Goal: Transaction & Acquisition: Purchase product/service

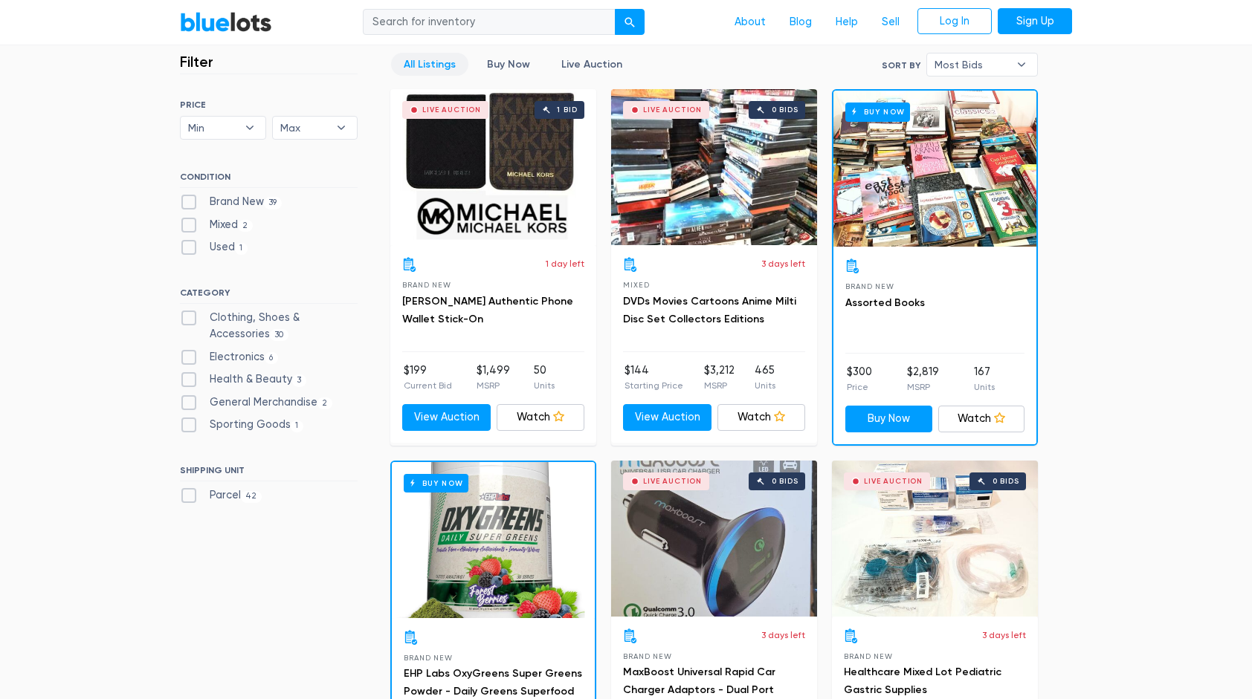
scroll to position [404, 0]
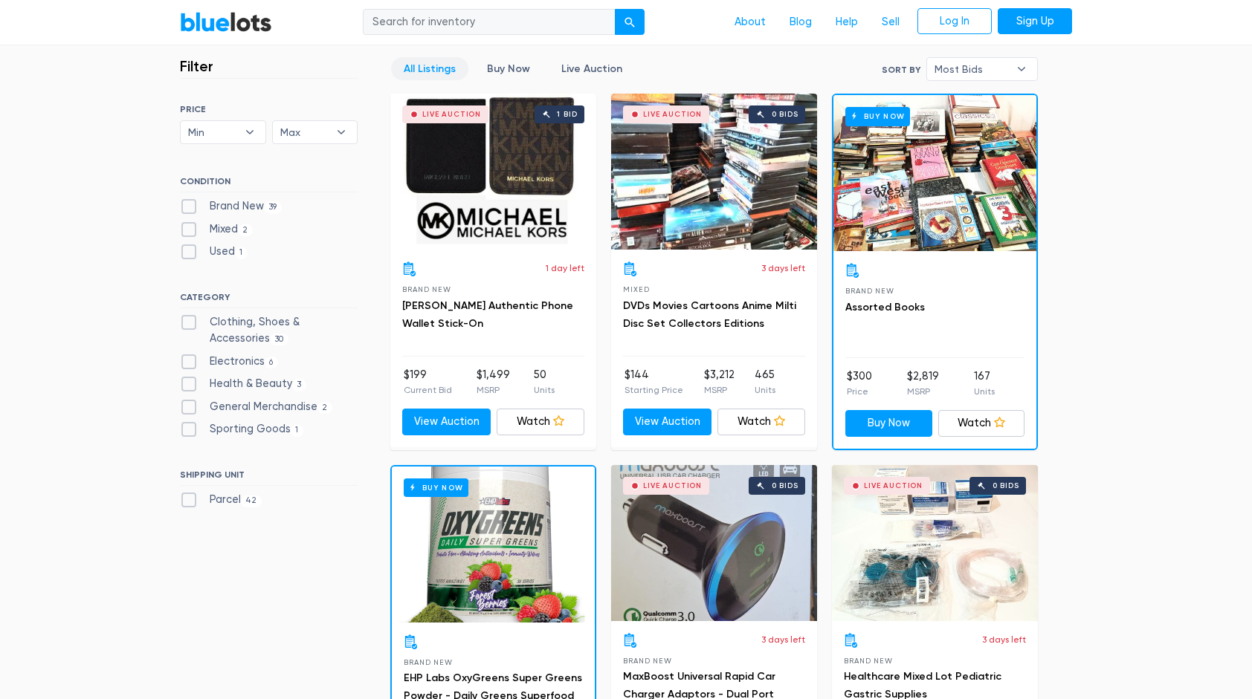
click at [196, 201] on label "Brand New 39" at bounding box center [231, 206] width 102 height 16
click at [190, 201] on New"] "Brand New 39" at bounding box center [185, 203] width 10 height 10
checkbox New"] "true"
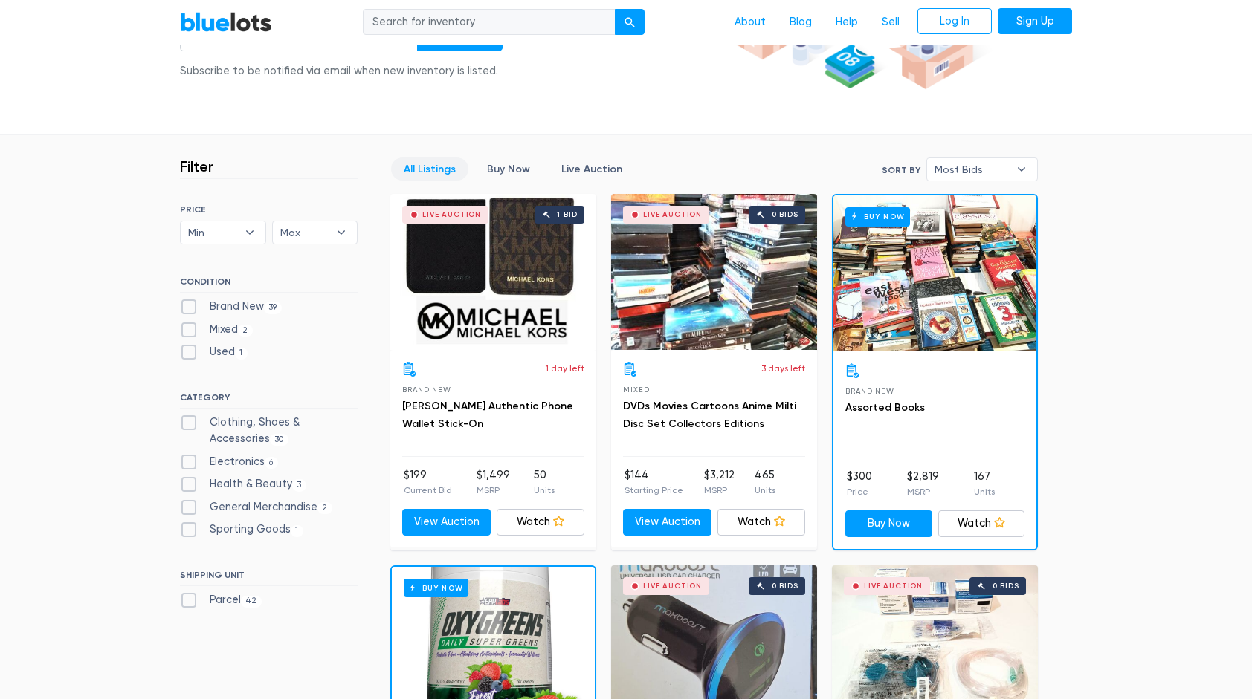
scroll to position [259, 0]
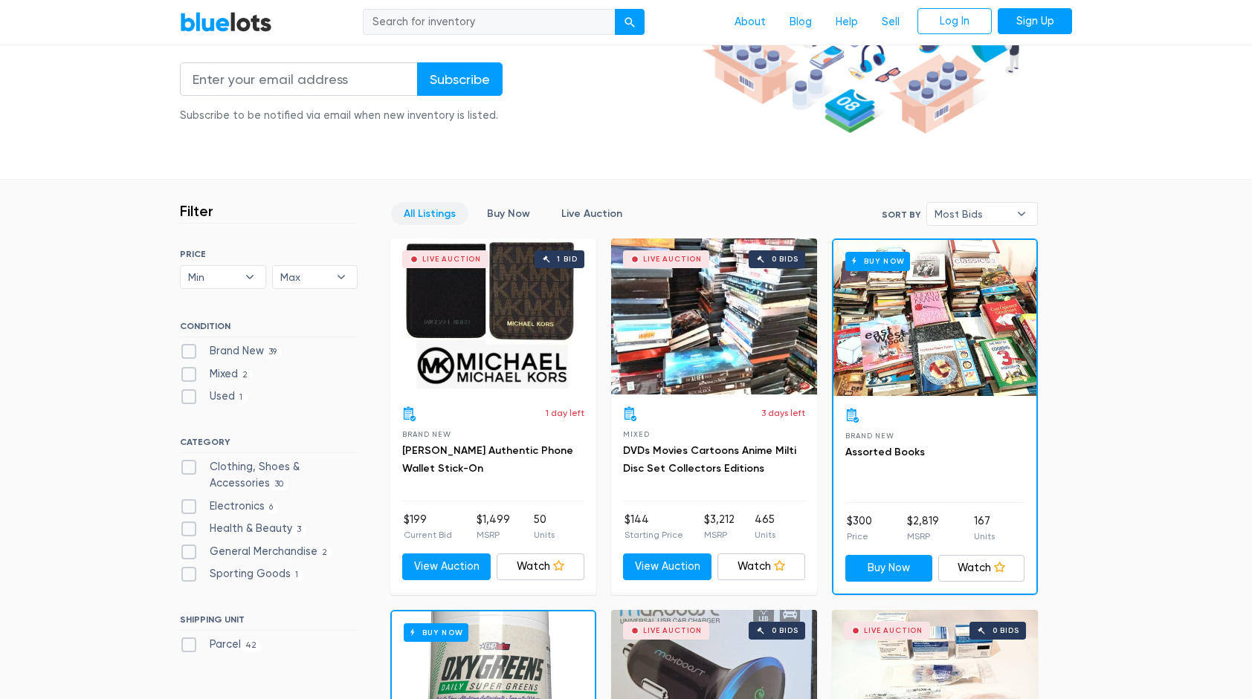
click at [504, 338] on div "Live Auction 1 bid" at bounding box center [493, 317] width 206 height 156
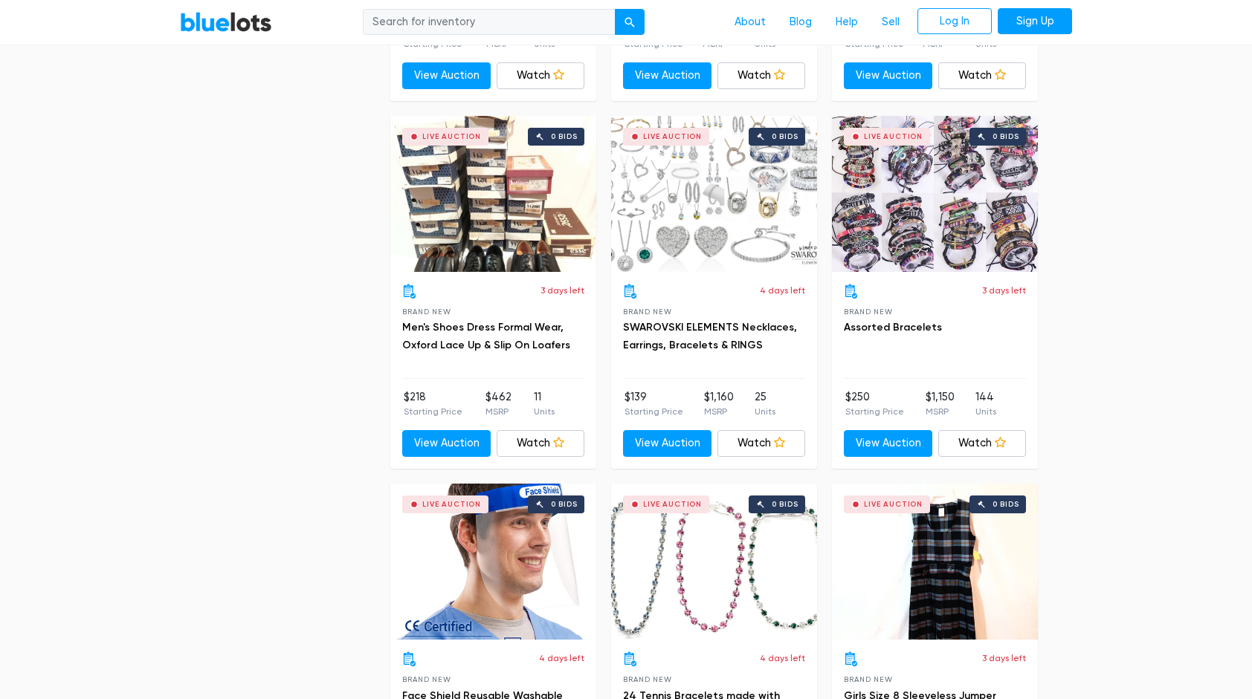
scroll to position [3717, 0]
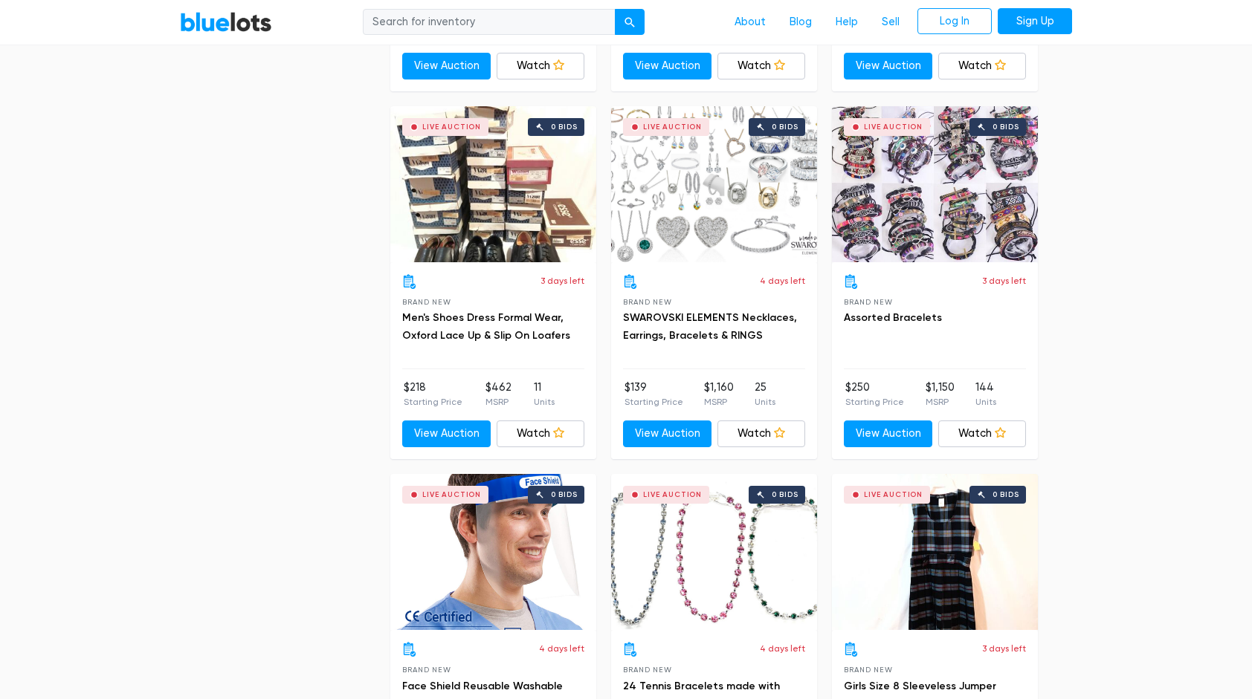
click at [789, 207] on div "Live Auction 0 bids" at bounding box center [714, 184] width 206 height 156
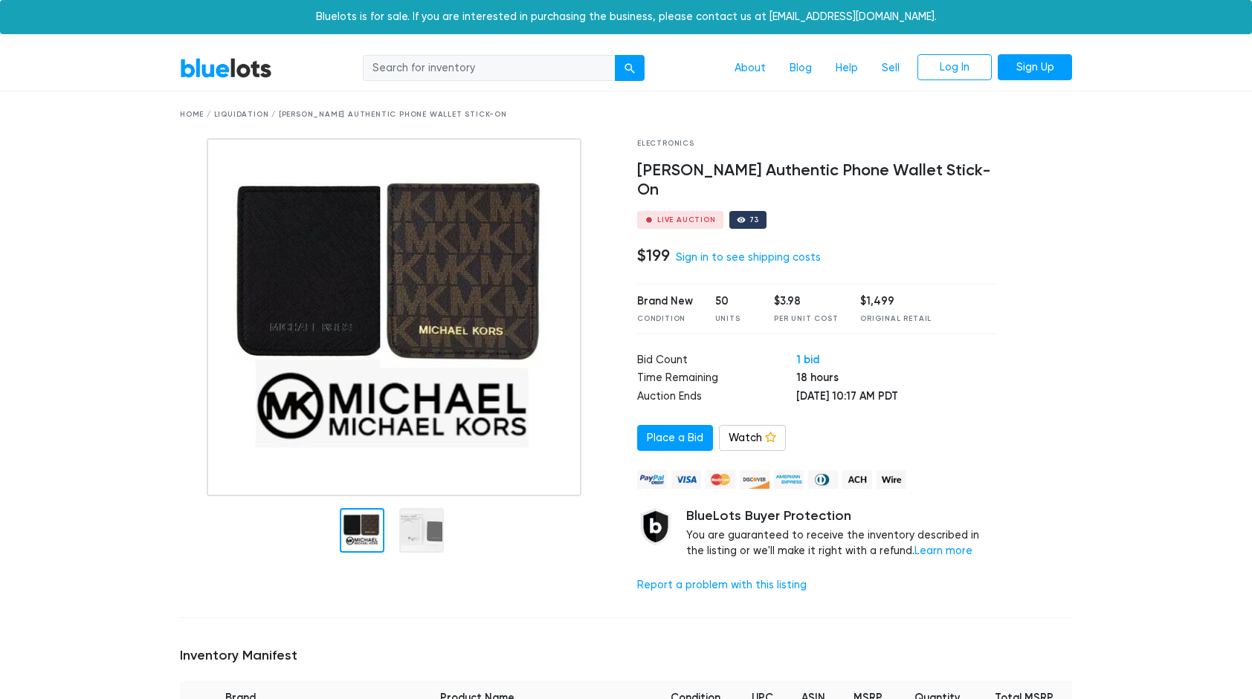
click at [786, 294] on div "$3.98" at bounding box center [806, 302] width 64 height 16
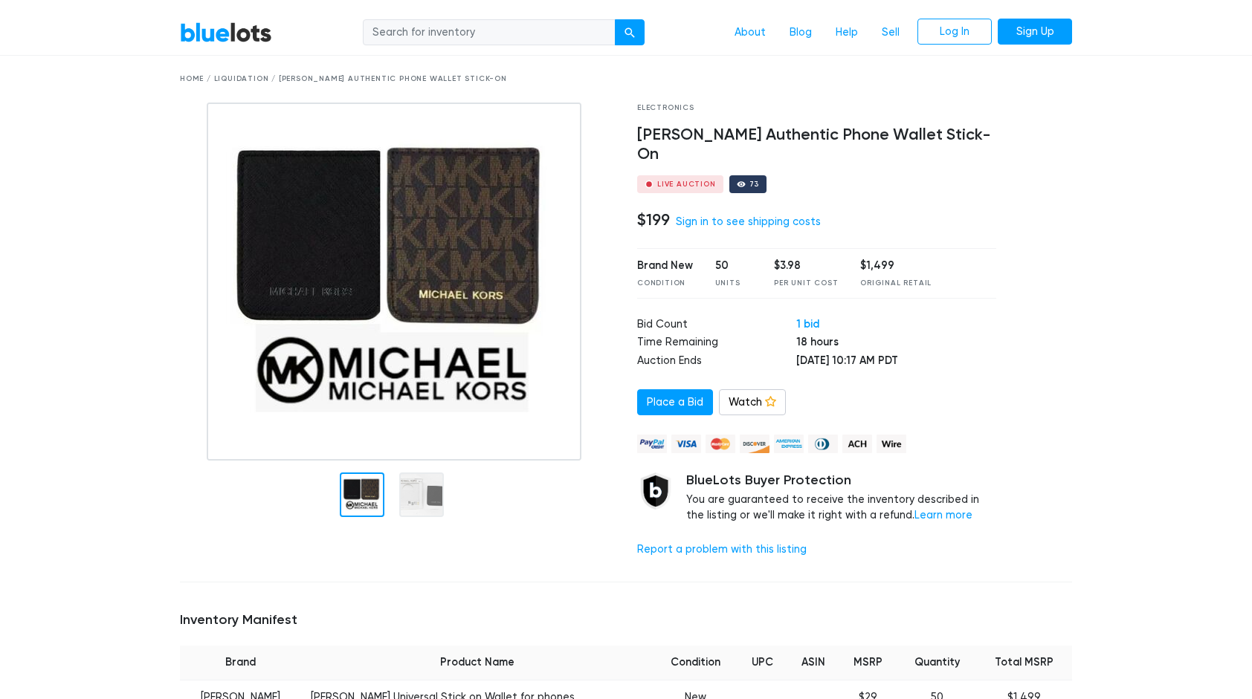
scroll to position [25, 0]
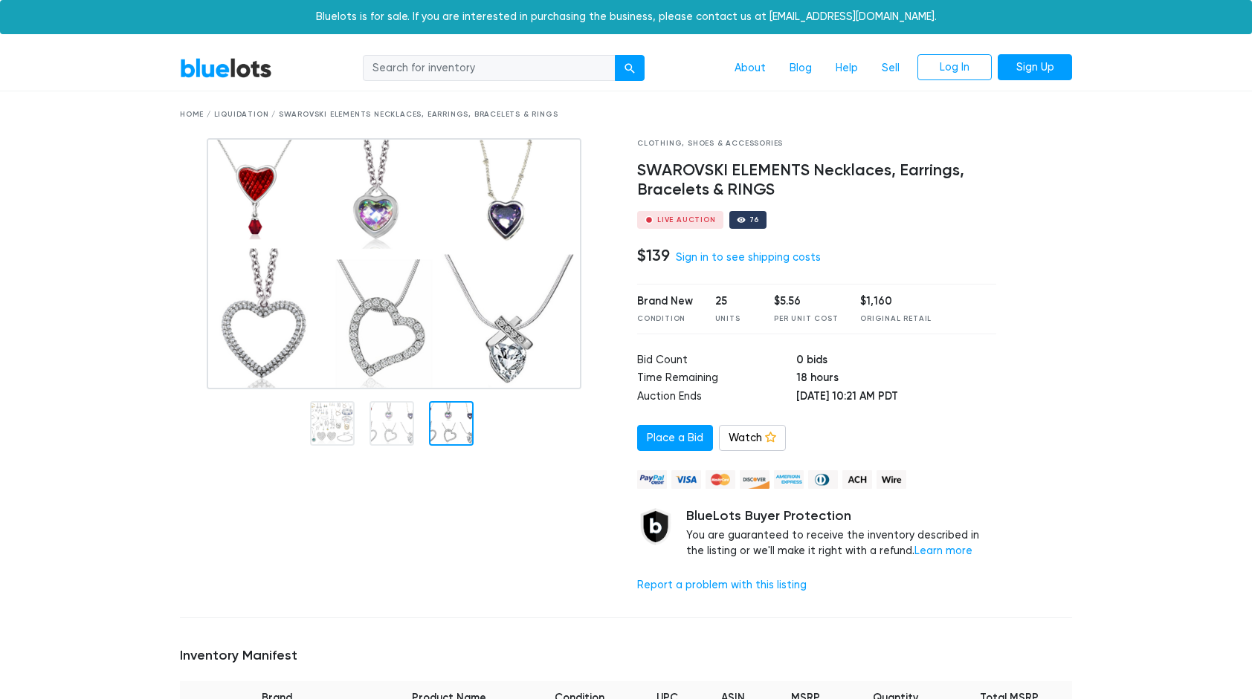
click at [445, 436] on div at bounding box center [451, 423] width 45 height 45
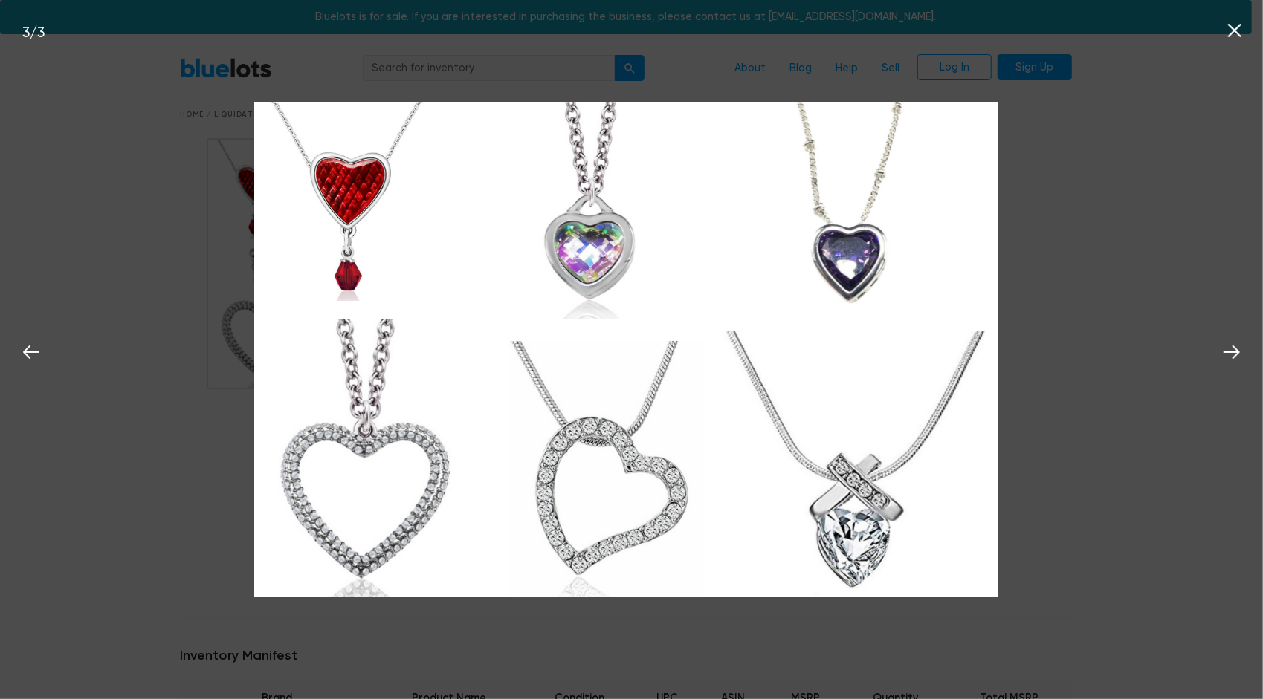
click at [1237, 34] on icon at bounding box center [1234, 30] width 13 height 13
